Goal: Find specific page/section: Find specific page/section

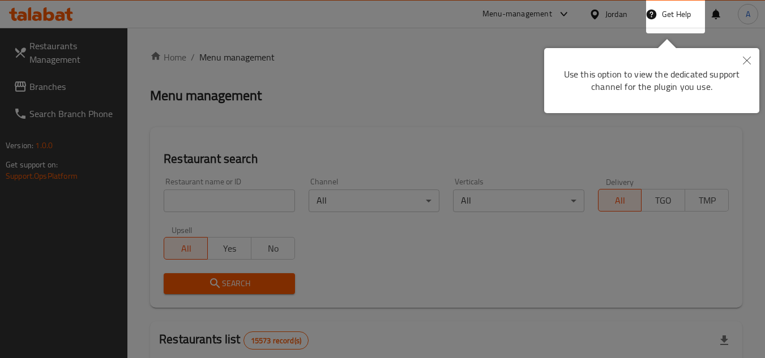
click at [746, 53] on button "Close" at bounding box center [746, 61] width 25 height 26
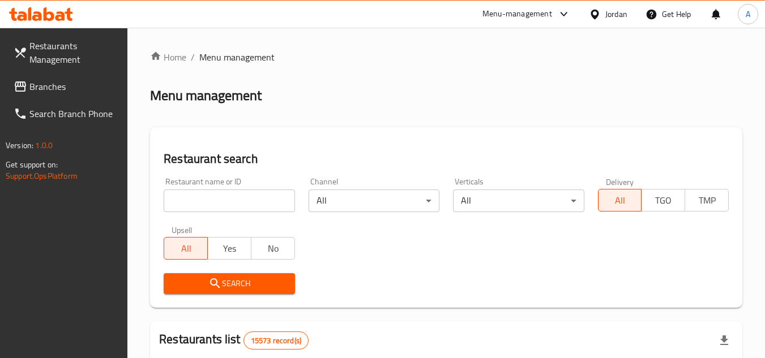
click at [611, 19] on div "Jordan" at bounding box center [616, 14] width 22 height 12
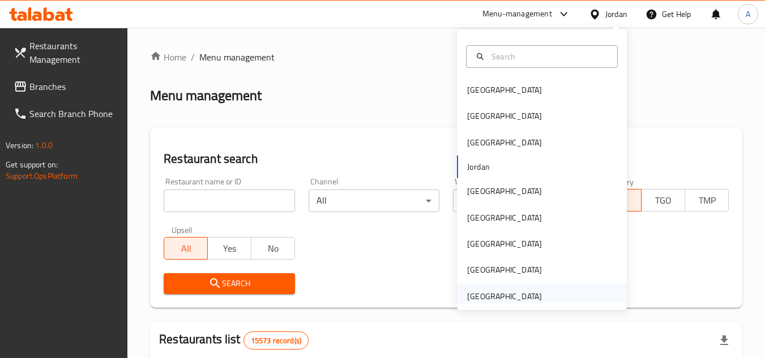
click at [503, 292] on div "[GEOGRAPHIC_DATA]" at bounding box center [504, 296] width 75 height 12
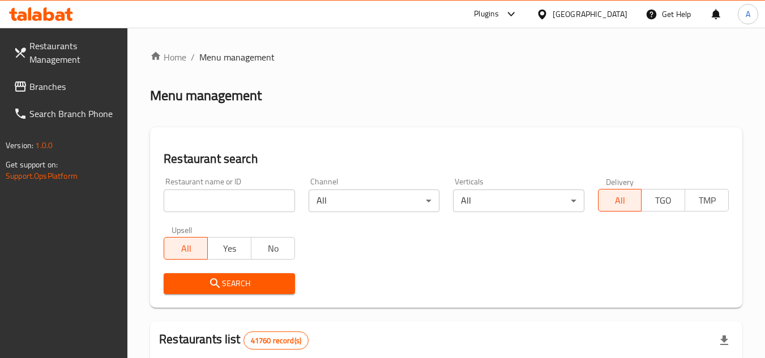
click at [272, 203] on input "search" at bounding box center [229, 201] width 131 height 23
paste input "714707"
type input "714707"
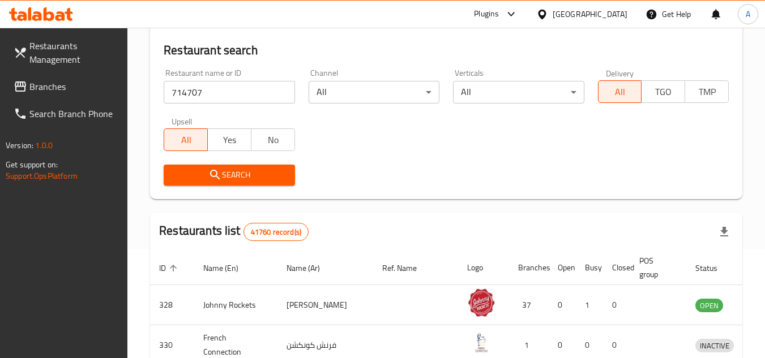
scroll to position [170, 0]
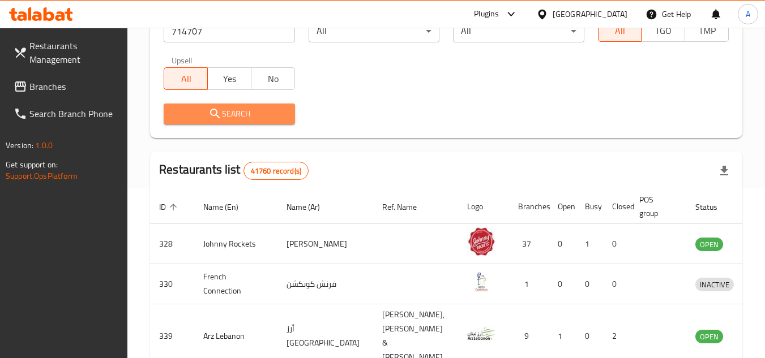
click at [250, 122] on button "Search" at bounding box center [229, 114] width 131 height 21
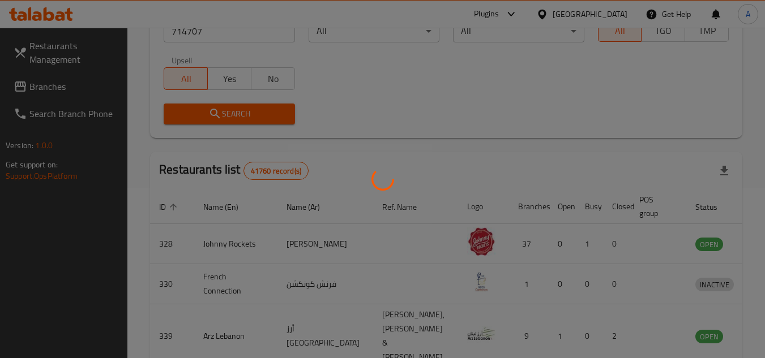
scroll to position [104, 0]
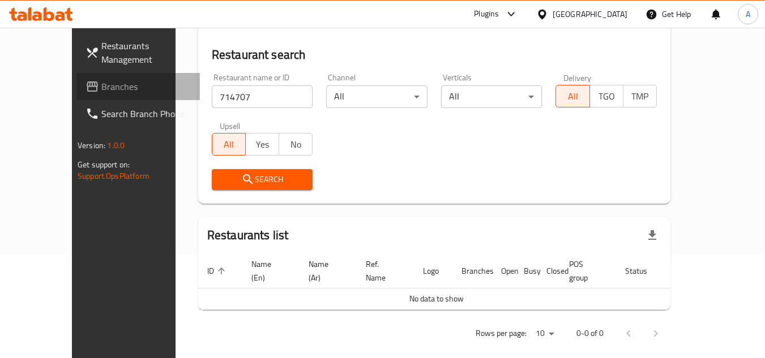
drag, startPoint x: 88, startPoint y: 92, endPoint x: 168, endPoint y: 113, distance: 82.0
click at [101, 92] on span "Branches" at bounding box center [145, 87] width 89 height 14
